Goal: Task Accomplishment & Management: Manage account settings

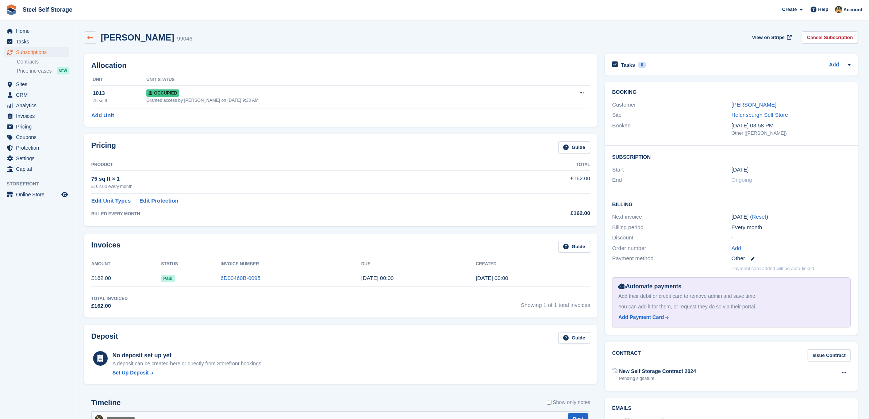
click at [88, 36] on icon at bounding box center [90, 37] width 5 height 5
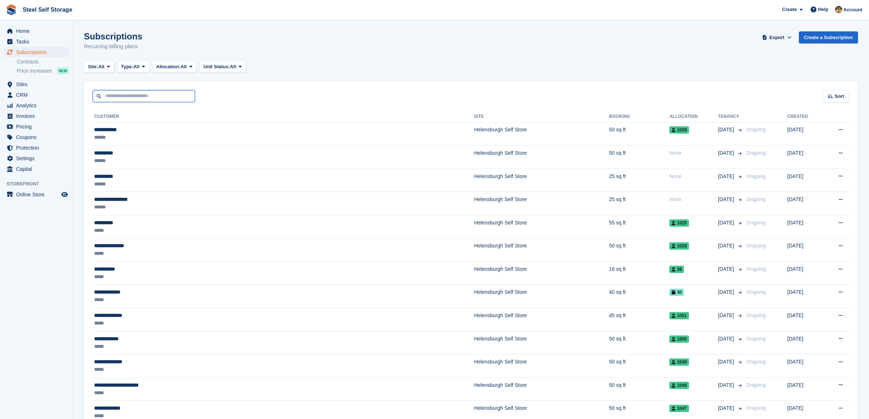
click at [154, 93] on input "text" at bounding box center [144, 96] width 102 height 12
type input "*****"
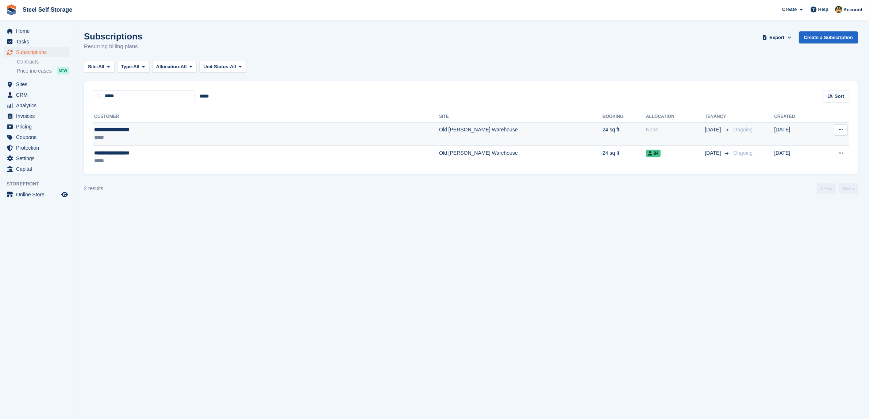
click at [439, 143] on td "Old [PERSON_NAME] Warehouse" at bounding box center [520, 133] width 163 height 23
